Goal: Find specific page/section: Find specific page/section

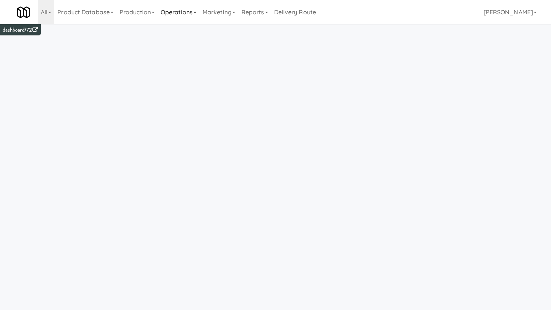
click at [184, 20] on link "Operations" at bounding box center [179, 12] width 42 height 24
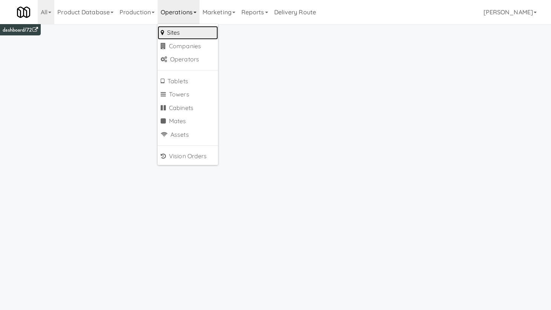
click at [188, 36] on link "Sites" at bounding box center [188, 33] width 60 height 14
